Goal: Task Accomplishment & Management: Manage account settings

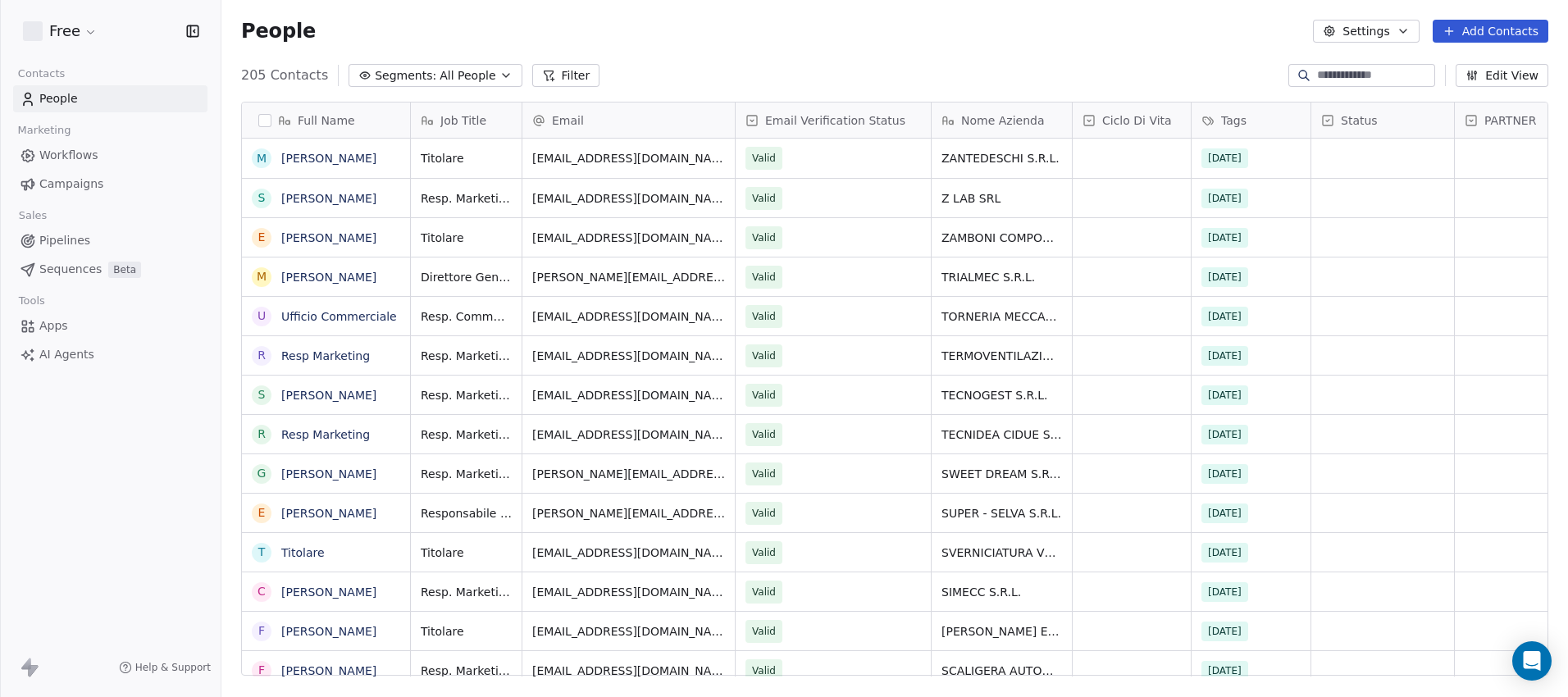
scroll to position [601, 1334]
click at [61, 269] on span "Sequences" at bounding box center [71, 269] width 63 height 17
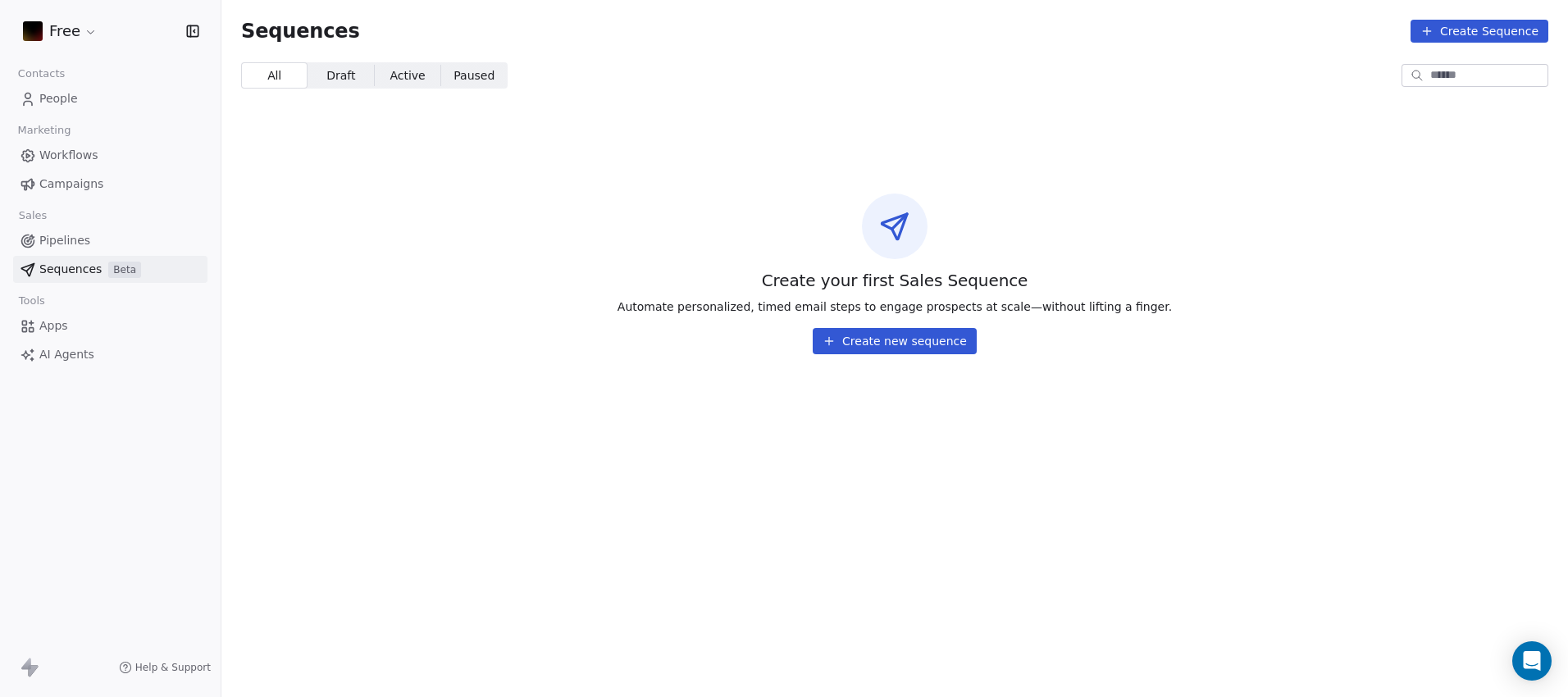
click at [66, 355] on span "AI Agents" at bounding box center [67, 354] width 55 height 17
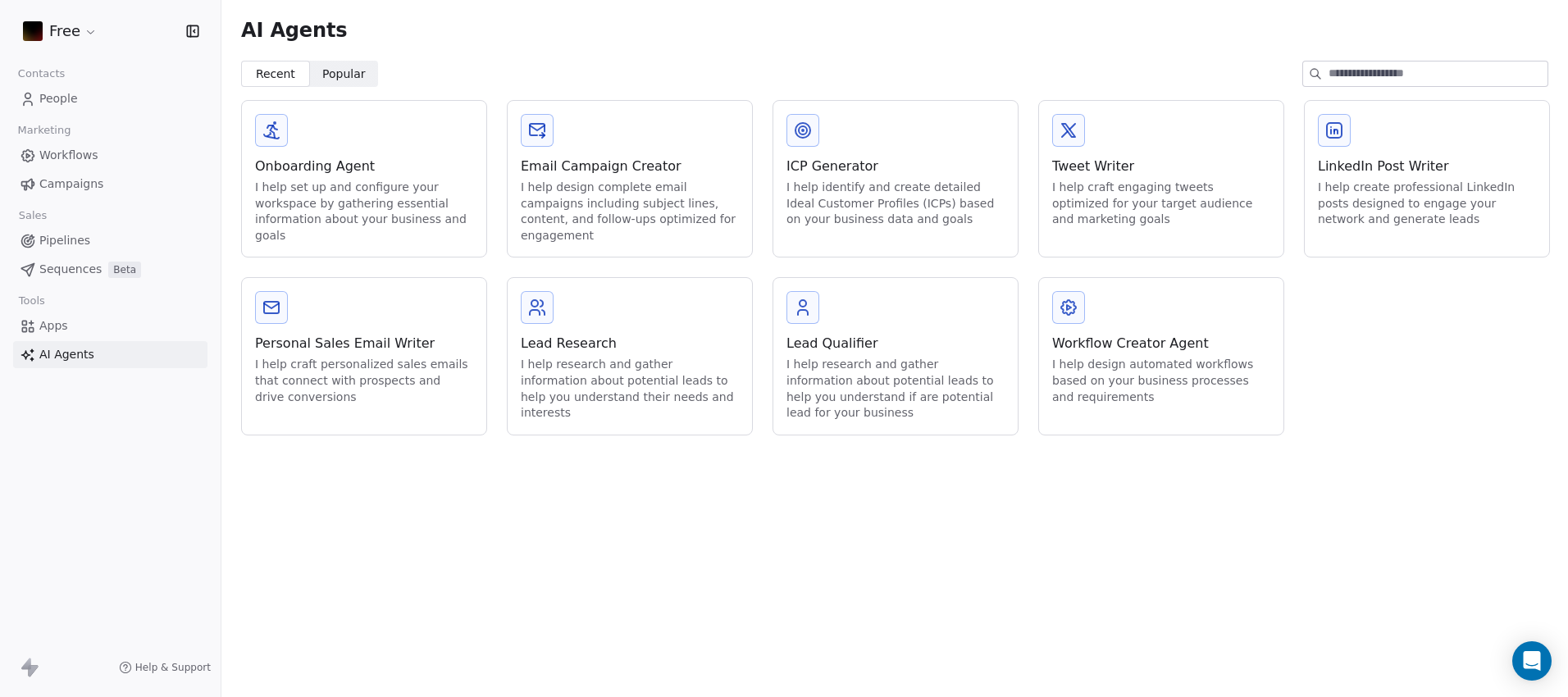
click at [95, 34] on html "Free Contacts People Marketing Workflows Campaigns Sales Pipelines Sequences Be…" at bounding box center [784, 348] width 1568 height 697
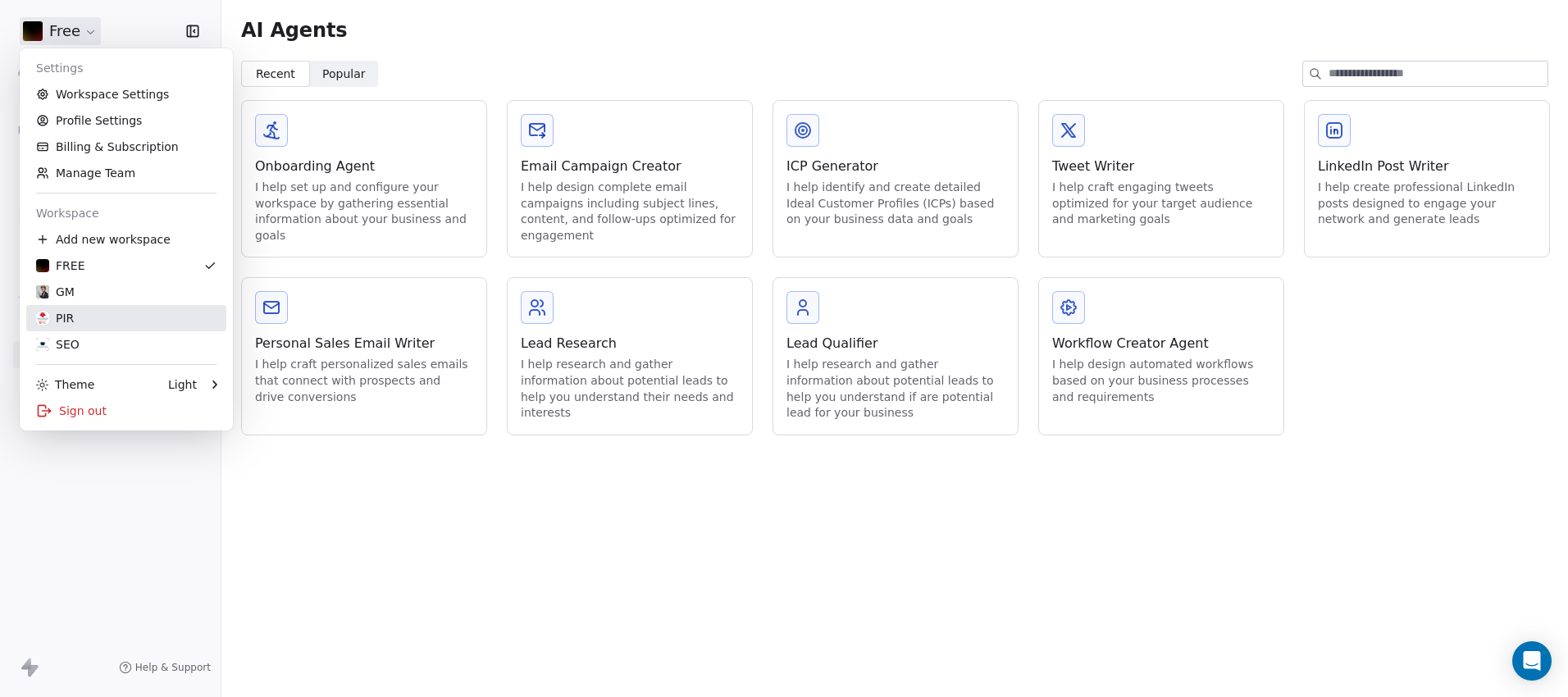
click at [83, 316] on div "PIR" at bounding box center [126, 318] width 180 height 17
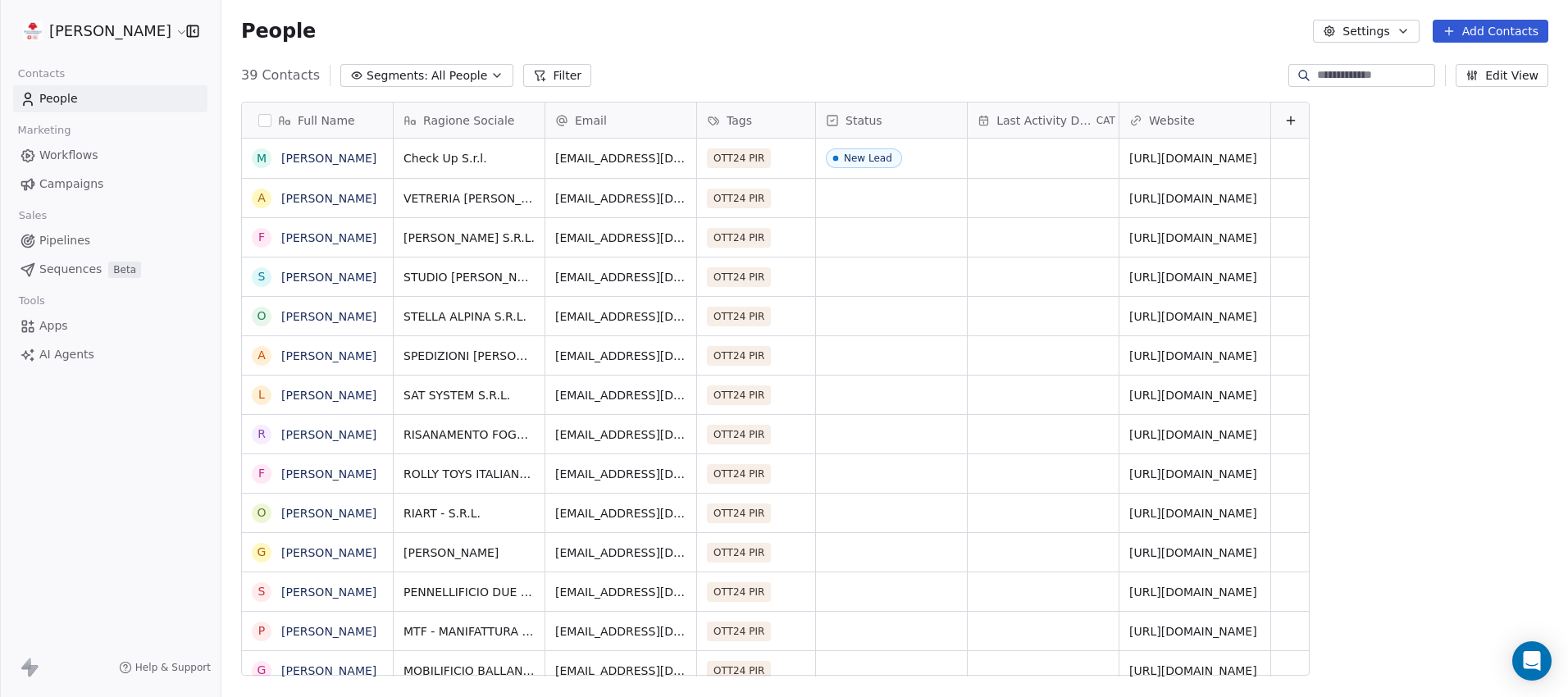
scroll to position [601, 1334]
click at [150, 34] on html "[PERSON_NAME] Contacts People Marketing Workflows Campaigns Sales Pipelines Seq…" at bounding box center [784, 348] width 1568 height 697
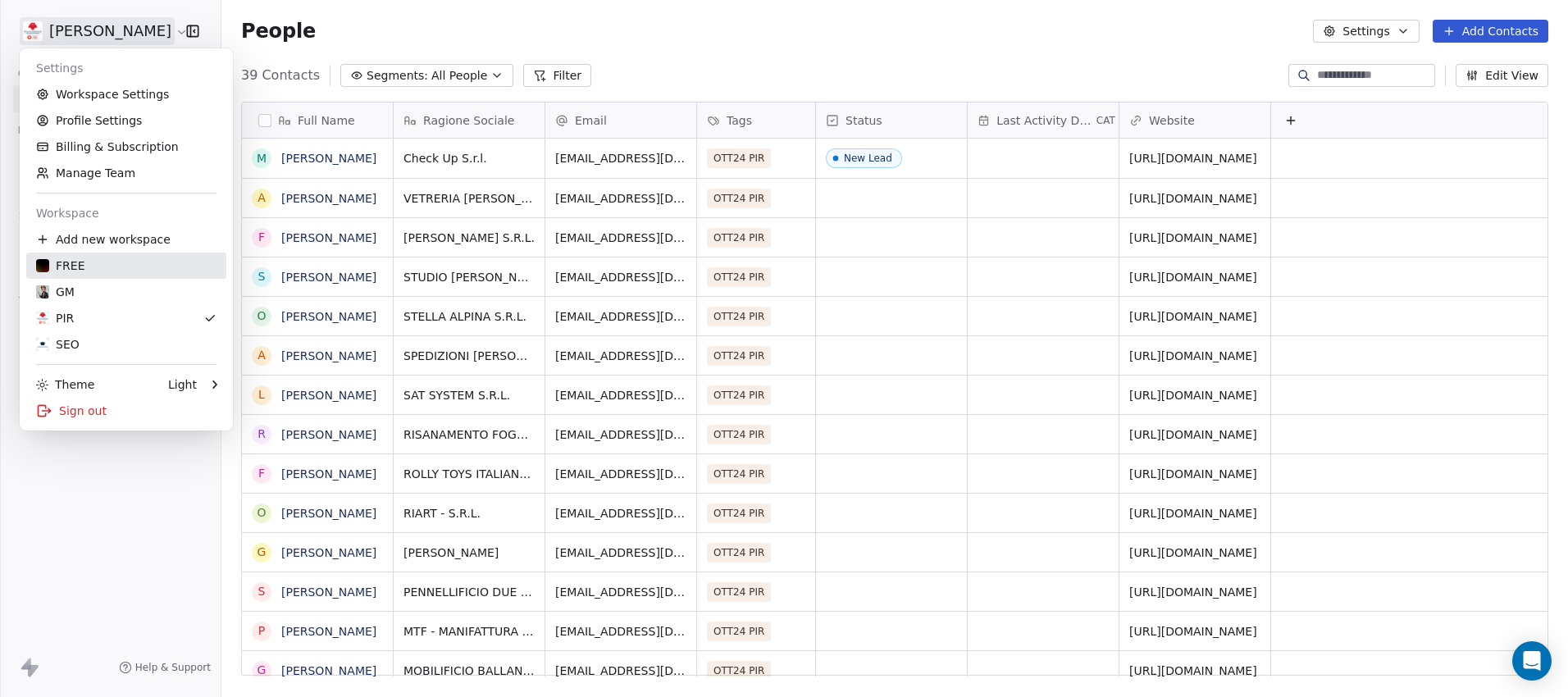
click at [81, 269] on div "FREE" at bounding box center [60, 266] width 49 height 17
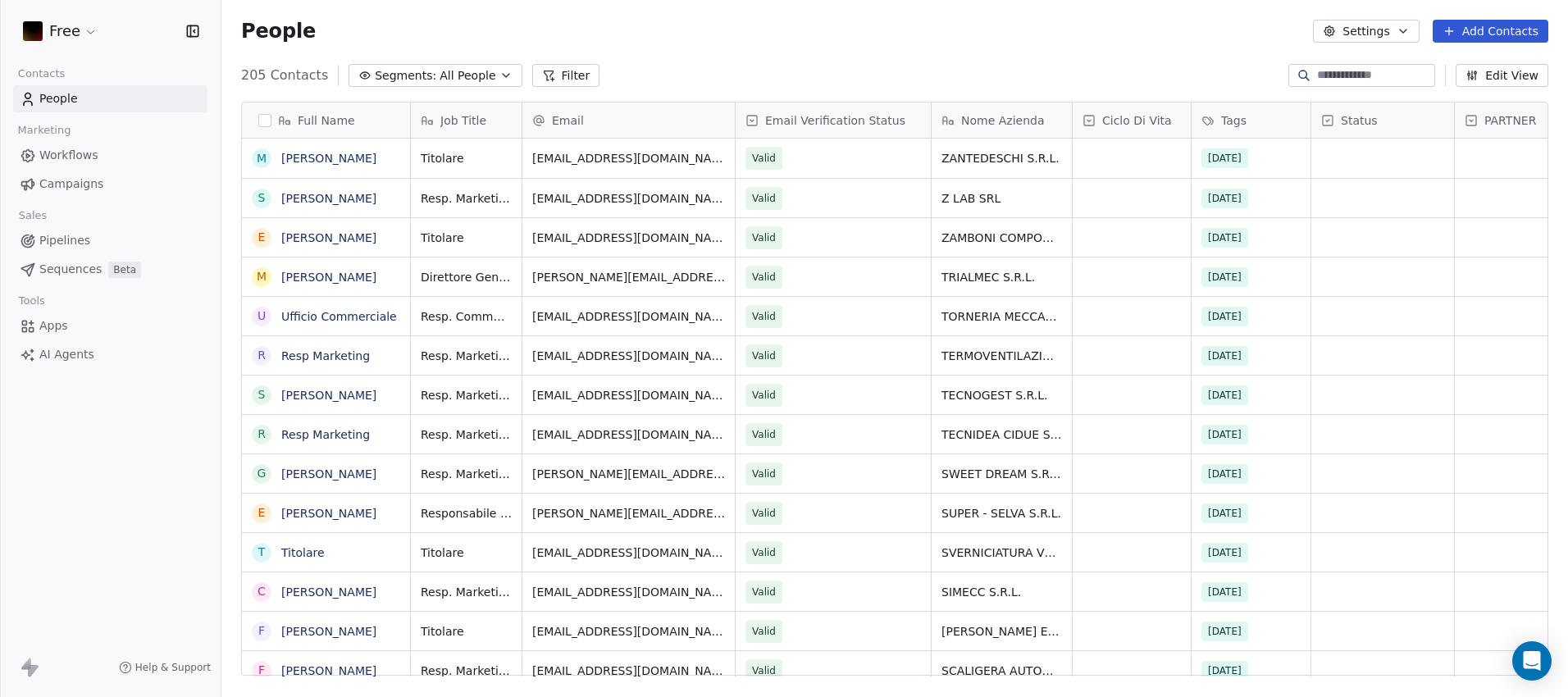
scroll to position [601, 1334]
click at [91, 36] on html "Free Contacts People Marketing Workflows Campaigns Sales Pipelines Sequences Be…" at bounding box center [784, 348] width 1568 height 697
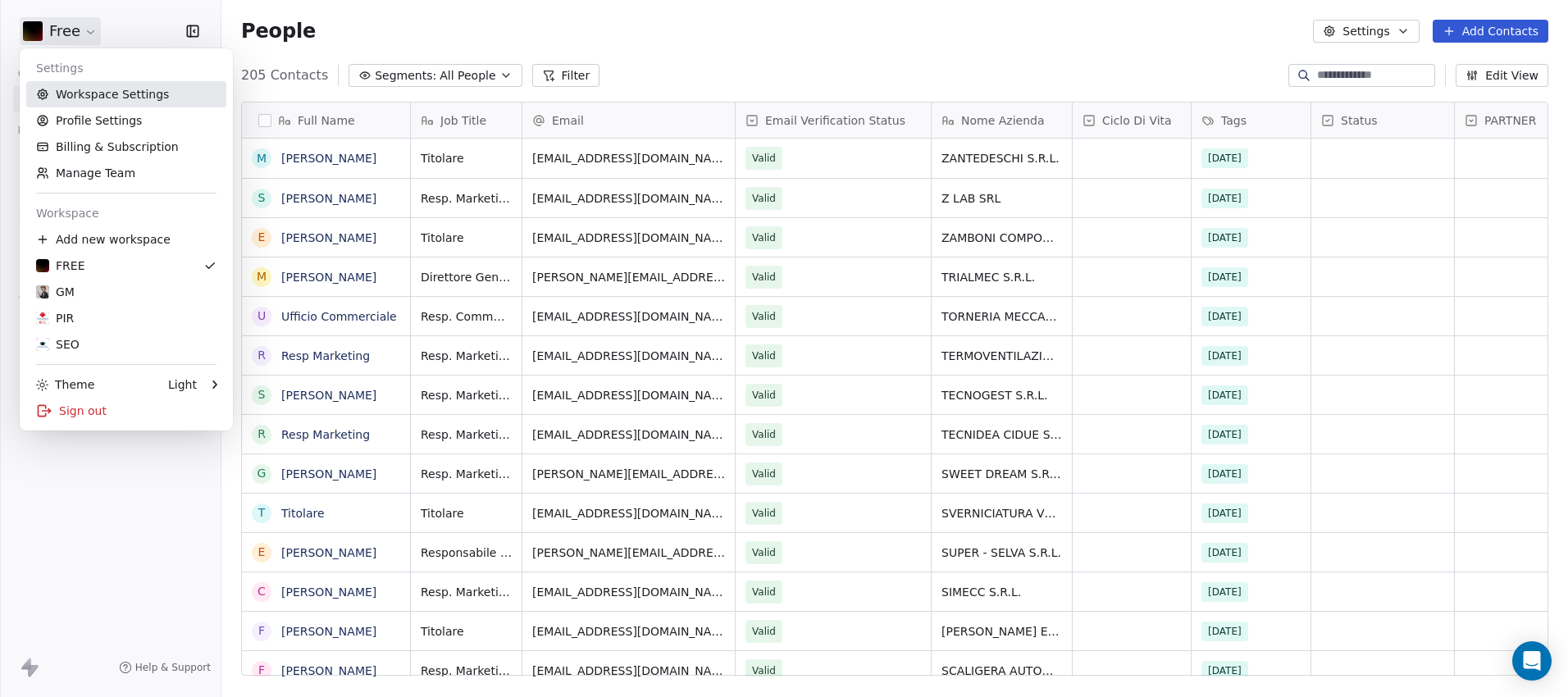
click at [104, 95] on link "Workspace Settings" at bounding box center [127, 94] width 200 height 27
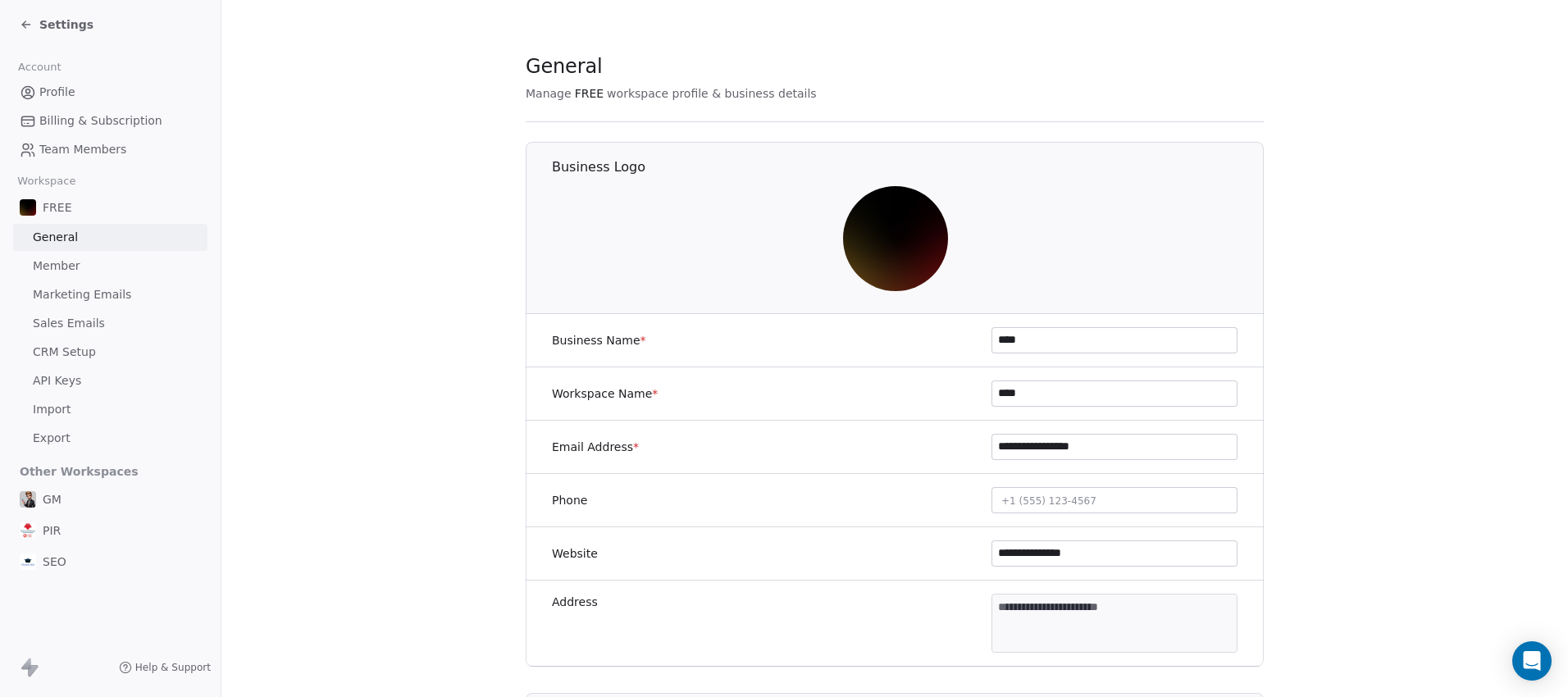
click at [894, 248] on img at bounding box center [896, 238] width 105 height 105
drag, startPoint x: 1047, startPoint y: 344, endPoint x: 942, endPoint y: 343, distance: 105.0
click at [942, 343] on div "Business Name * ****" at bounding box center [894, 340] width 738 height 53
